Goal: Navigation & Orientation: Find specific page/section

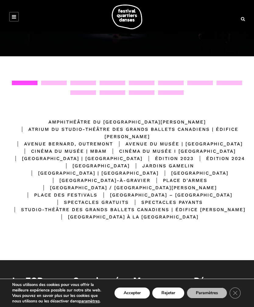
scroll to position [79, 0]
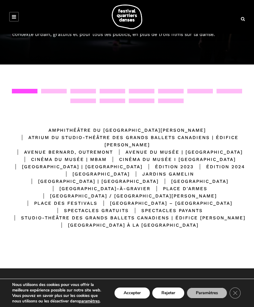
click at [239, 293] on icon "Close GDPR Cookie Banner" at bounding box center [235, 293] width 11 height 9
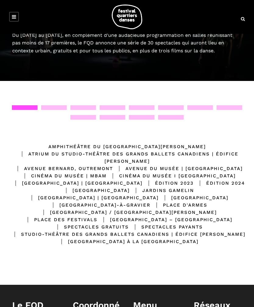
scroll to position [0, 0]
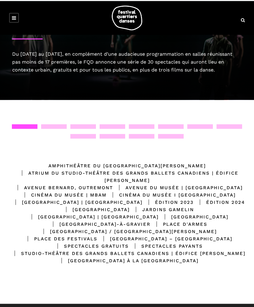
scroll to position [44, 0]
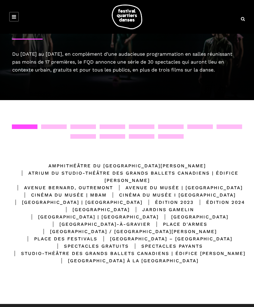
click at [25, 126] on div at bounding box center [25, 127] width 26 height 5
click at [61, 125] on div at bounding box center [54, 127] width 26 height 5
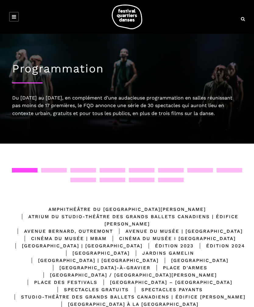
click at [19, 19] on link at bounding box center [14, 17] width 10 height 10
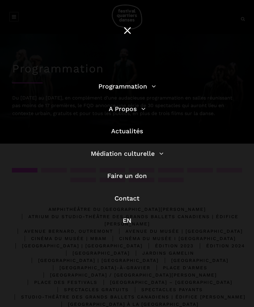
click at [148, 90] on link "Programmation" at bounding box center [127, 87] width 58 height 8
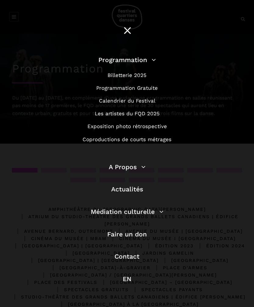
click at [147, 100] on link "Calendrier du Festival" at bounding box center [127, 101] width 56 height 6
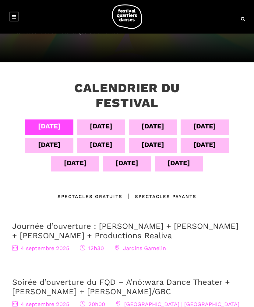
scroll to position [66, 0]
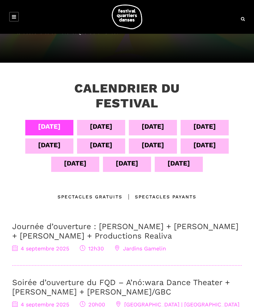
click at [106, 127] on div "[DATE]" at bounding box center [101, 126] width 23 height 11
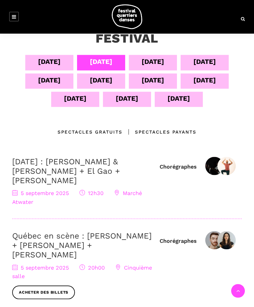
scroll to position [104, 0]
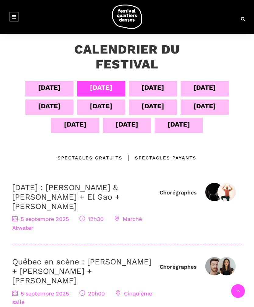
click at [167, 88] on div "[DATE]" at bounding box center [153, 88] width 48 height 15
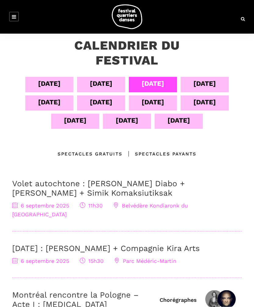
scroll to position [85, 0]
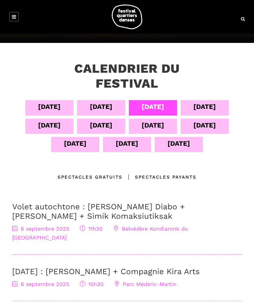
click at [55, 123] on div "[DATE]" at bounding box center [49, 125] width 23 height 11
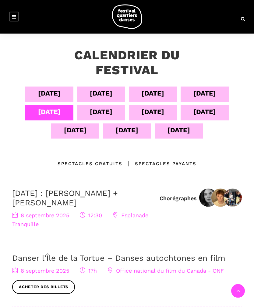
scroll to position [90, 0]
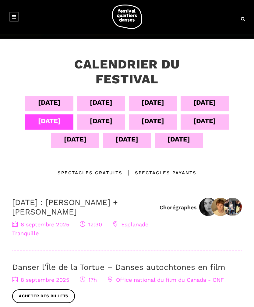
click at [116, 117] on div "[DATE]" at bounding box center [101, 122] width 48 height 15
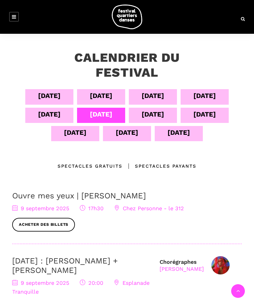
scroll to position [95, 0]
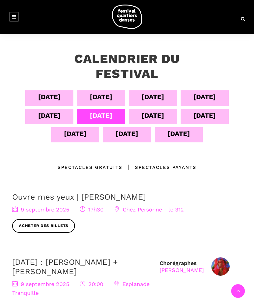
click at [164, 111] on div "[DATE]" at bounding box center [153, 115] width 23 height 11
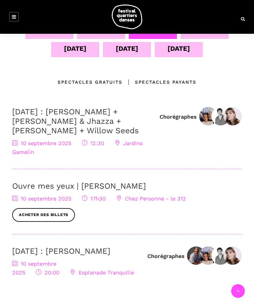
scroll to position [180, 0]
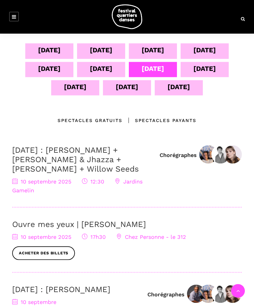
click at [214, 72] on div "[DATE]" at bounding box center [204, 68] width 23 height 11
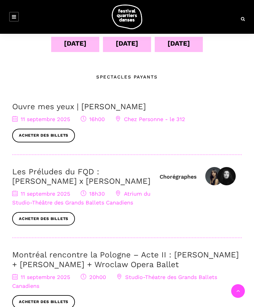
scroll to position [185, 0]
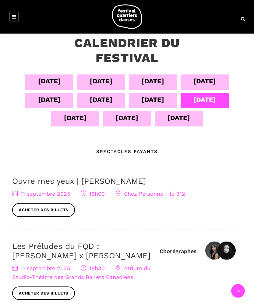
click at [89, 119] on div "[DATE]" at bounding box center [75, 119] width 48 height 15
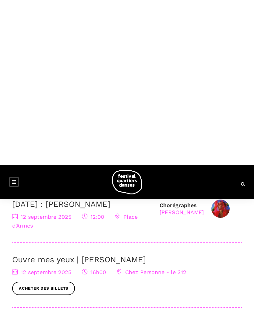
scroll to position [0, 0]
